Goal: Information Seeking & Learning: Learn about a topic

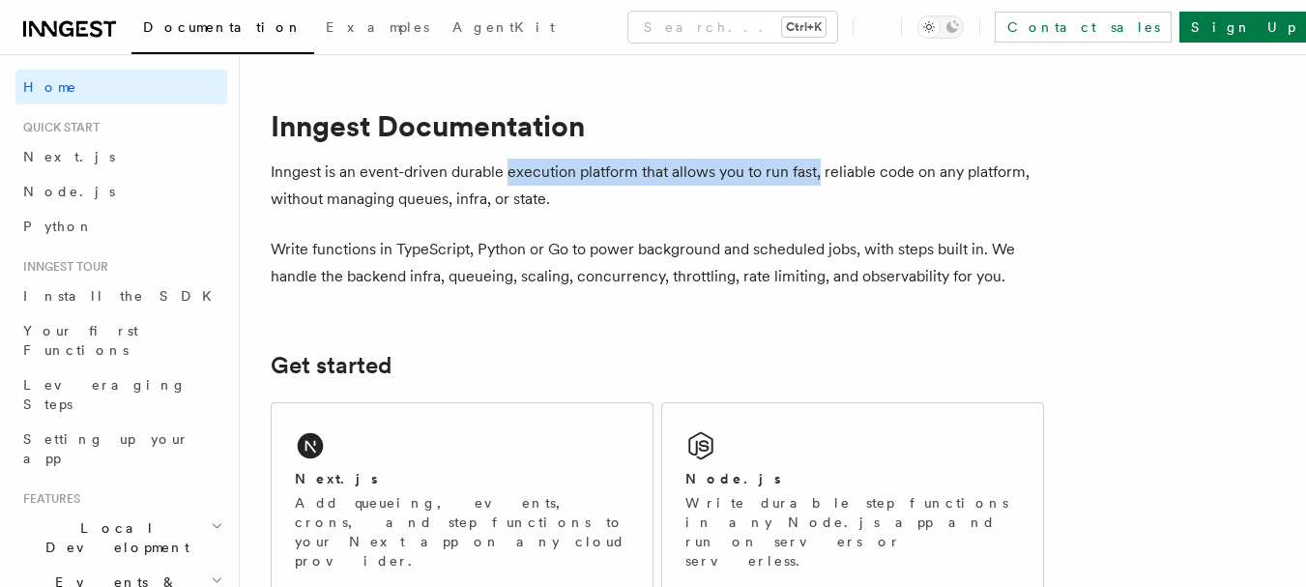
drag, startPoint x: 505, startPoint y: 170, endPoint x: 820, endPoint y: 174, distance: 314.1
click at [820, 174] on p "Inngest is an event-driven durable execution platform that allows you to run fa…" at bounding box center [657, 185] width 773 height 54
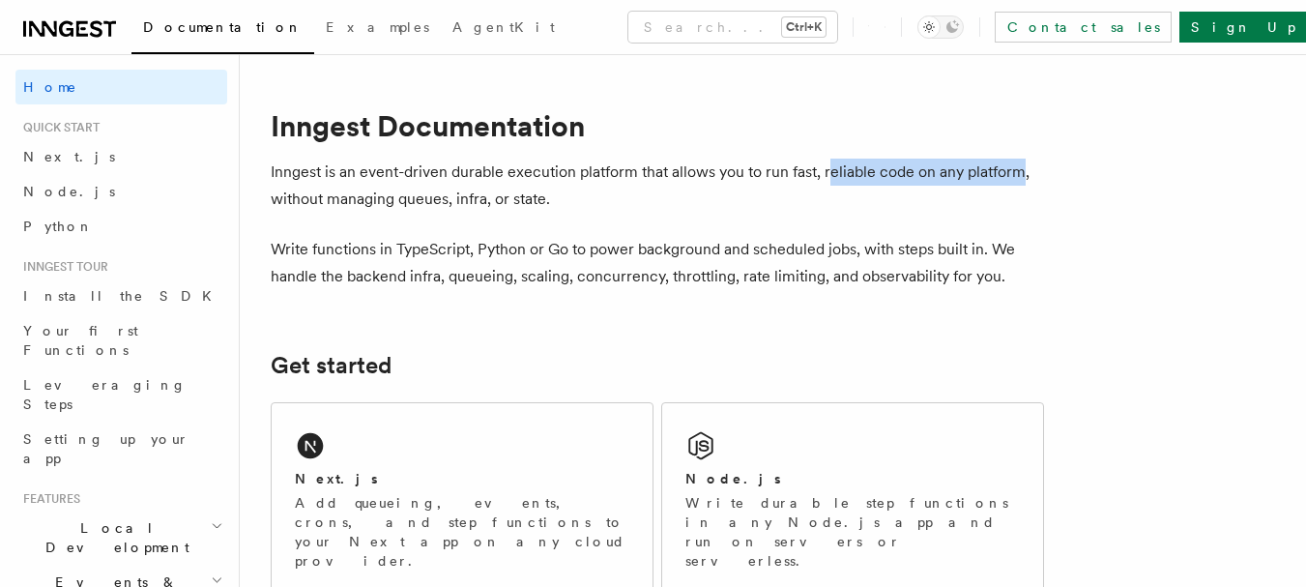
drag, startPoint x: 828, startPoint y: 177, endPoint x: 1023, endPoint y: 179, distance: 194.3
click at [1023, 179] on p "Inngest is an event-driven durable execution platform that allows you to run fa…" at bounding box center [657, 185] width 773 height 54
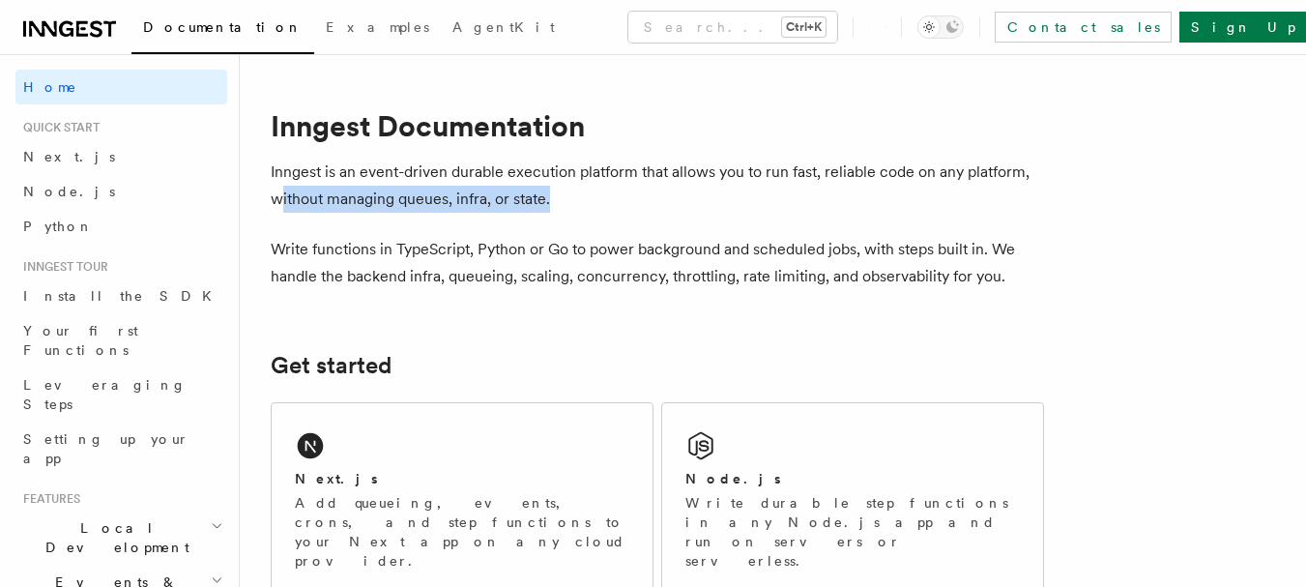
drag, startPoint x: 279, startPoint y: 197, endPoint x: 553, endPoint y: 201, distance: 273.5
click at [553, 201] on p "Inngest is an event-driven durable execution platform that allows you to run fa…" at bounding box center [657, 185] width 773 height 54
click at [554, 201] on p "Inngest is an event-driven durable execution platform that allows you to run fa…" at bounding box center [657, 185] width 773 height 54
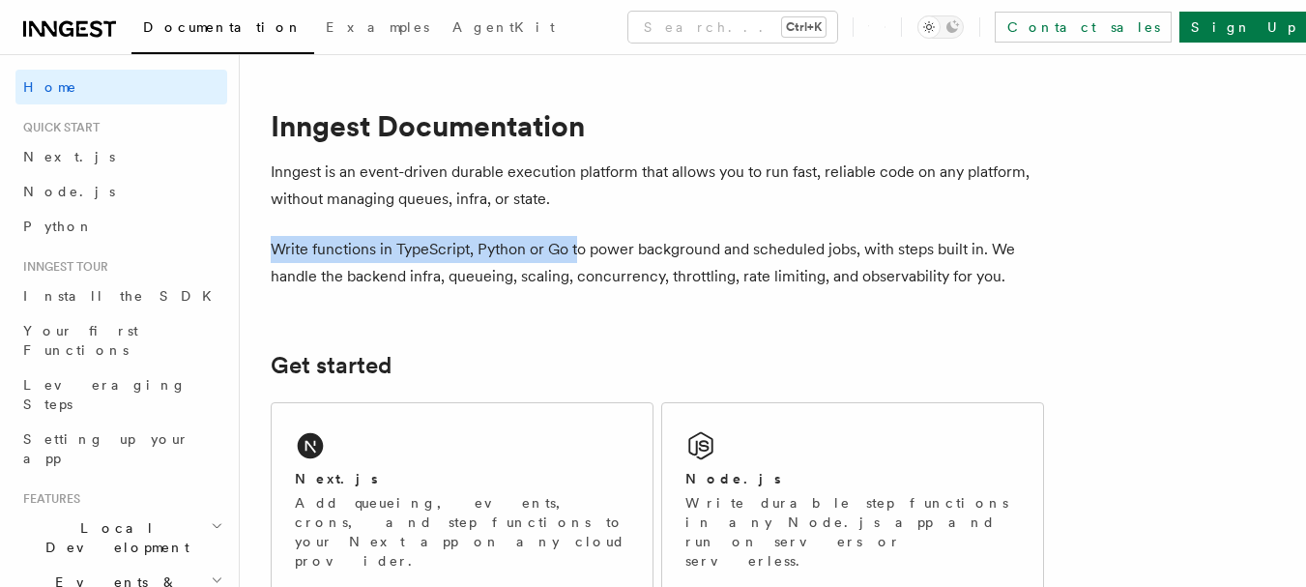
drag, startPoint x: 270, startPoint y: 252, endPoint x: 581, endPoint y: 252, distance: 311.2
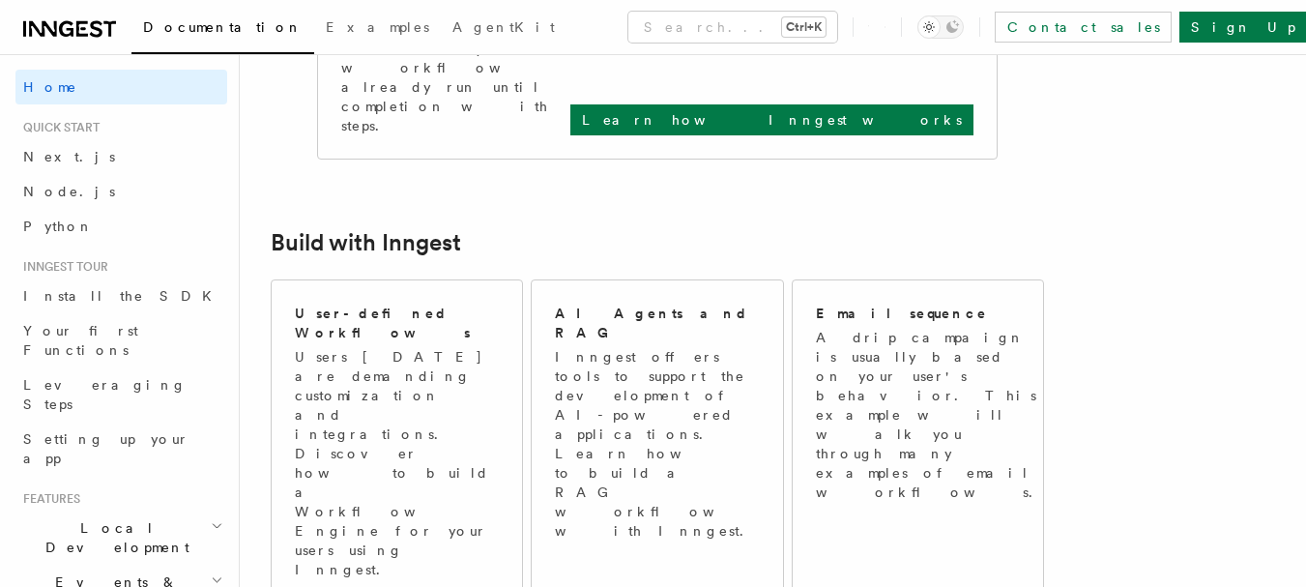
scroll to position [677, 0]
